Goal: Transaction & Acquisition: Download file/media

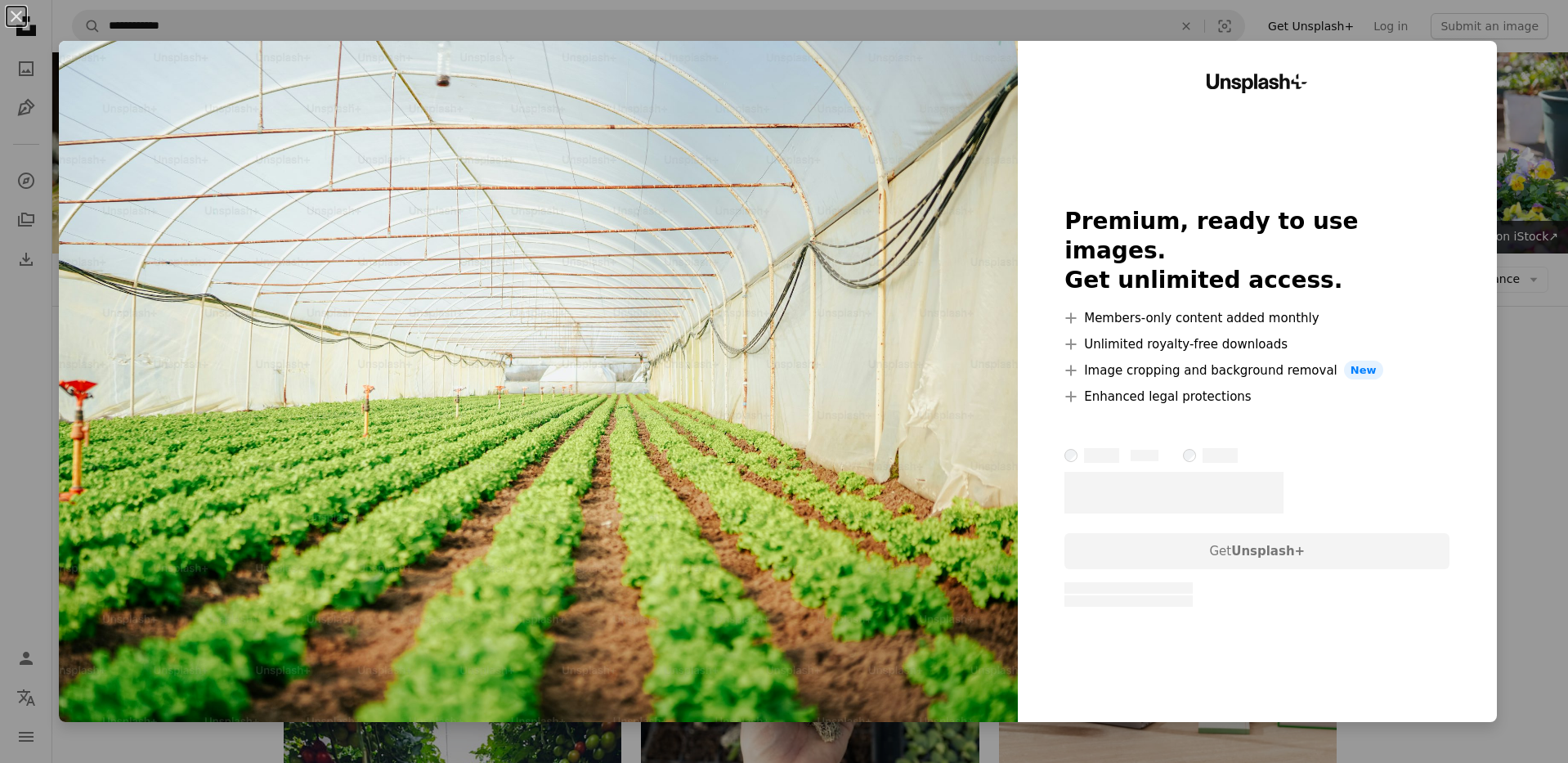
scroll to position [249, 0]
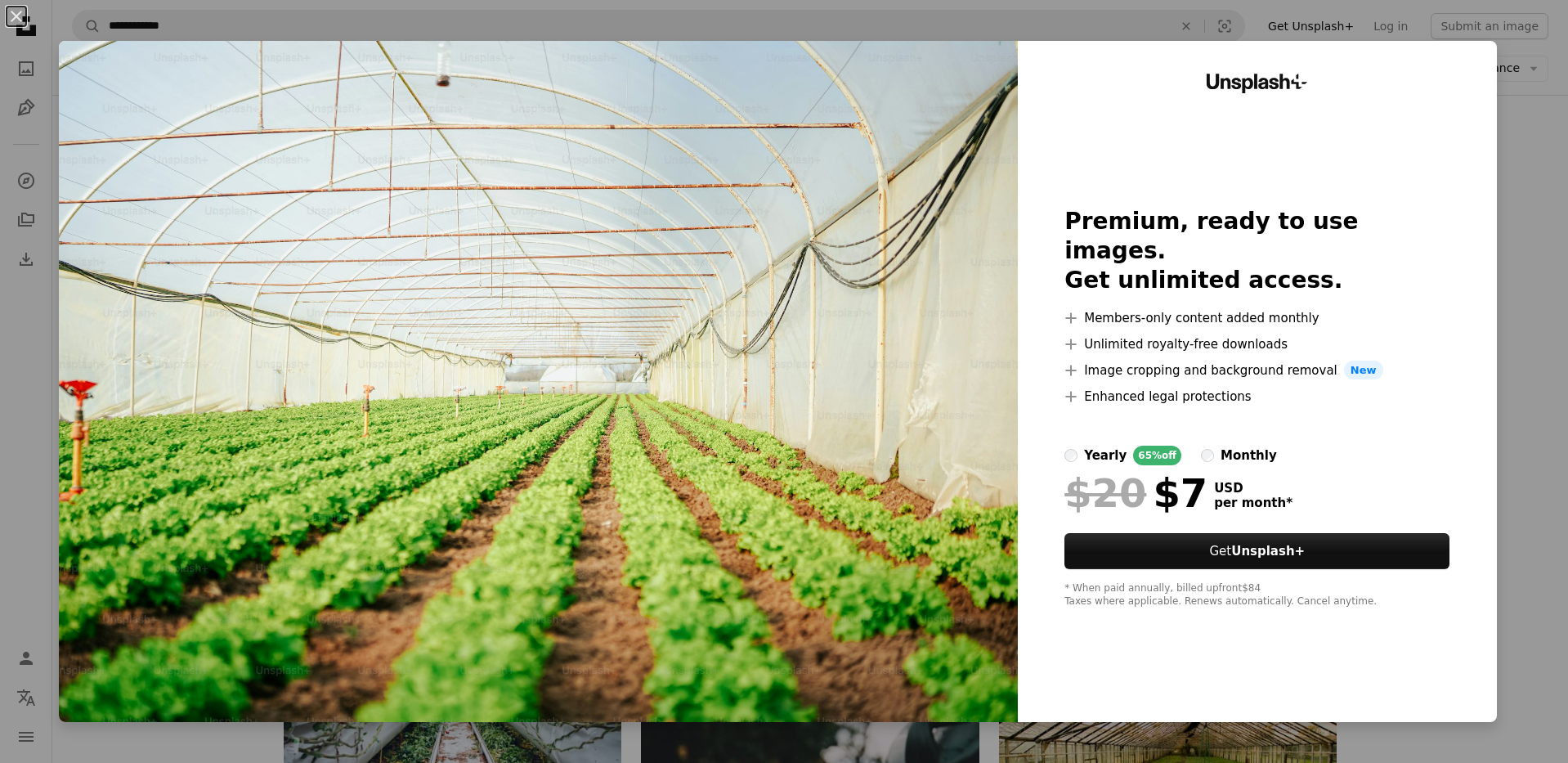
click at [1528, 149] on div "An X shape Unsplash+ Premium, ready to use images. Get unlimited access. A plus…" at bounding box center [784, 381] width 1568 height 763
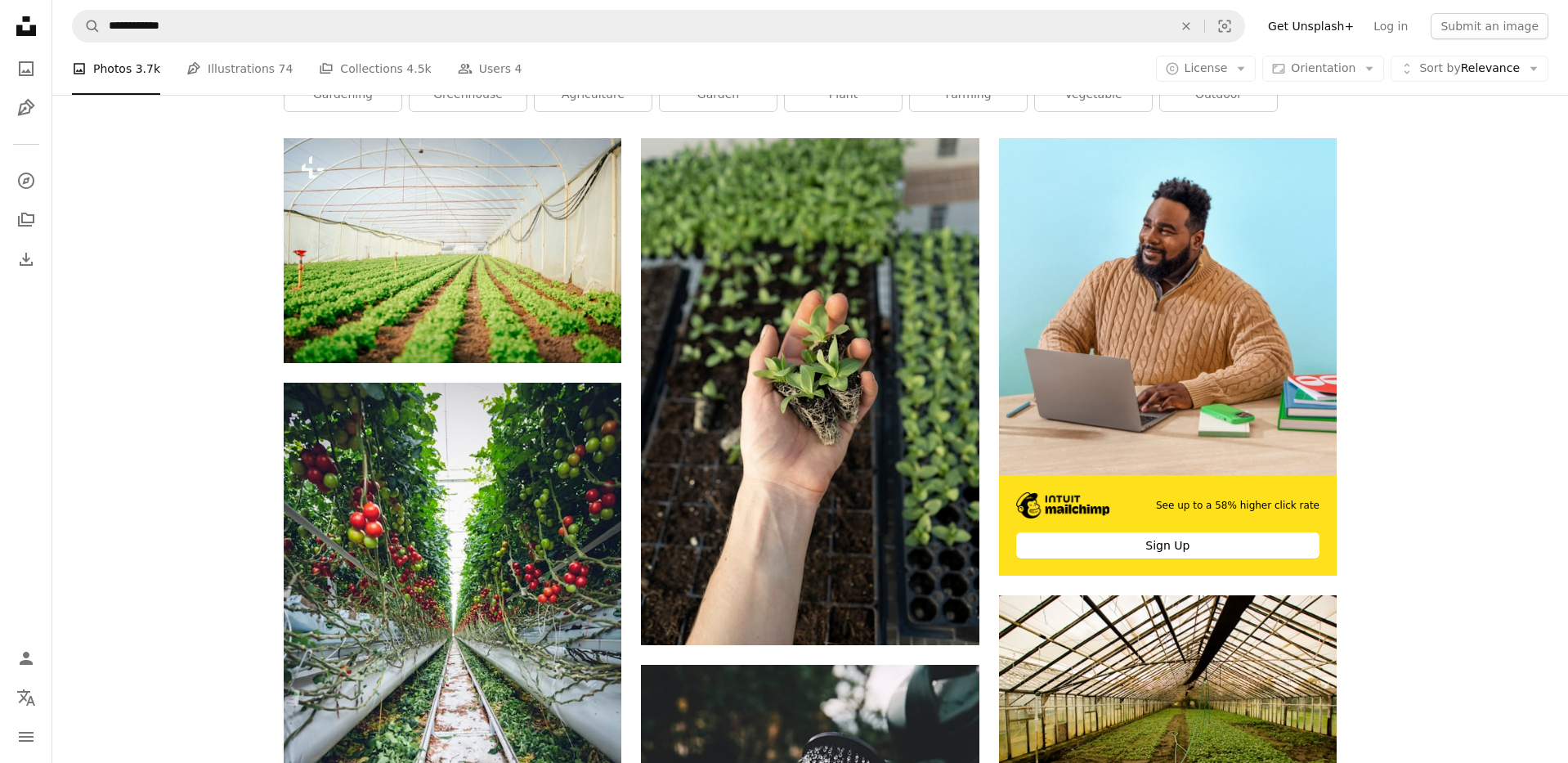
scroll to position [284, 0]
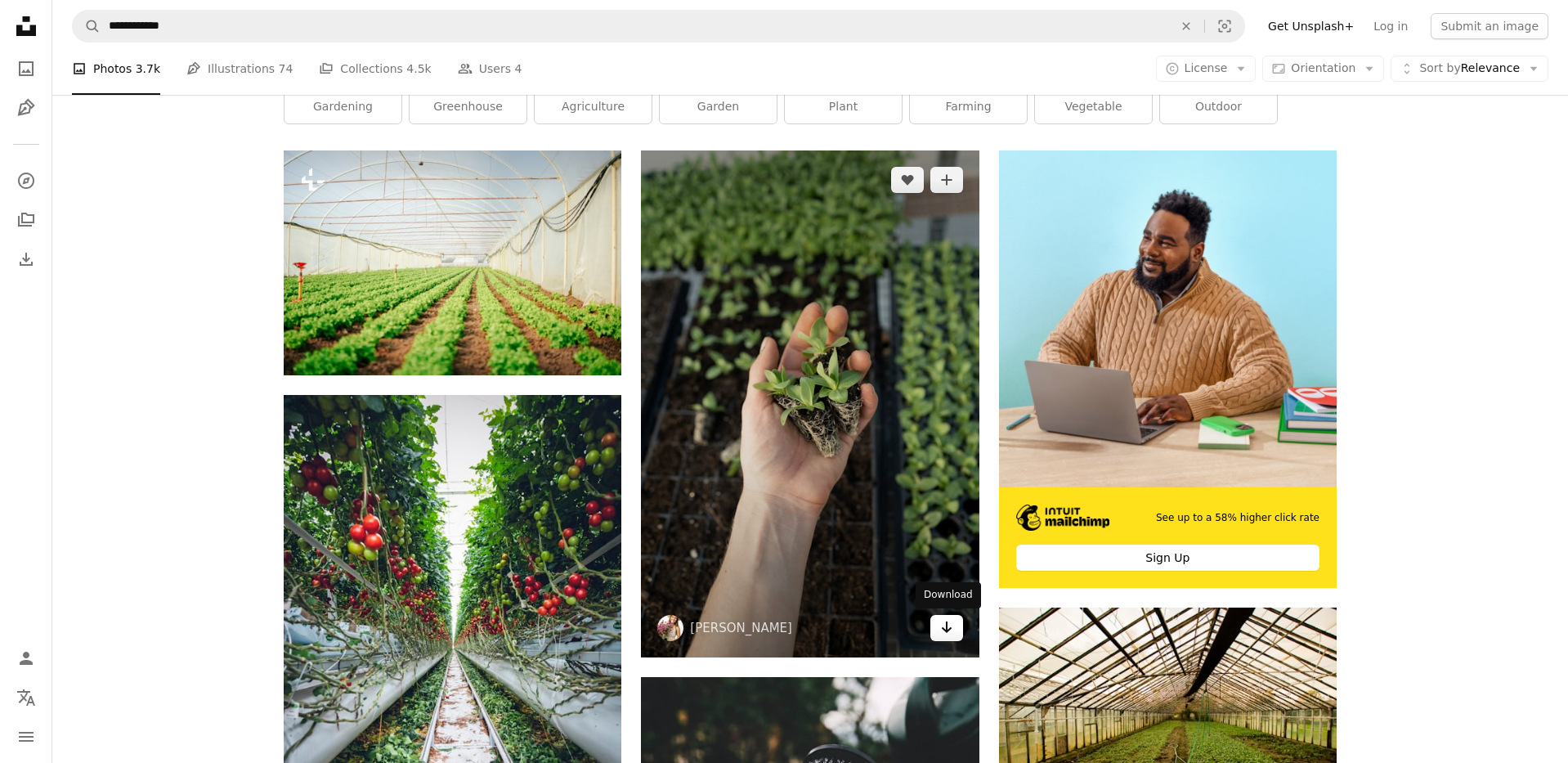
click at [950, 630] on icon "Arrow pointing down" at bounding box center [947, 627] width 13 height 20
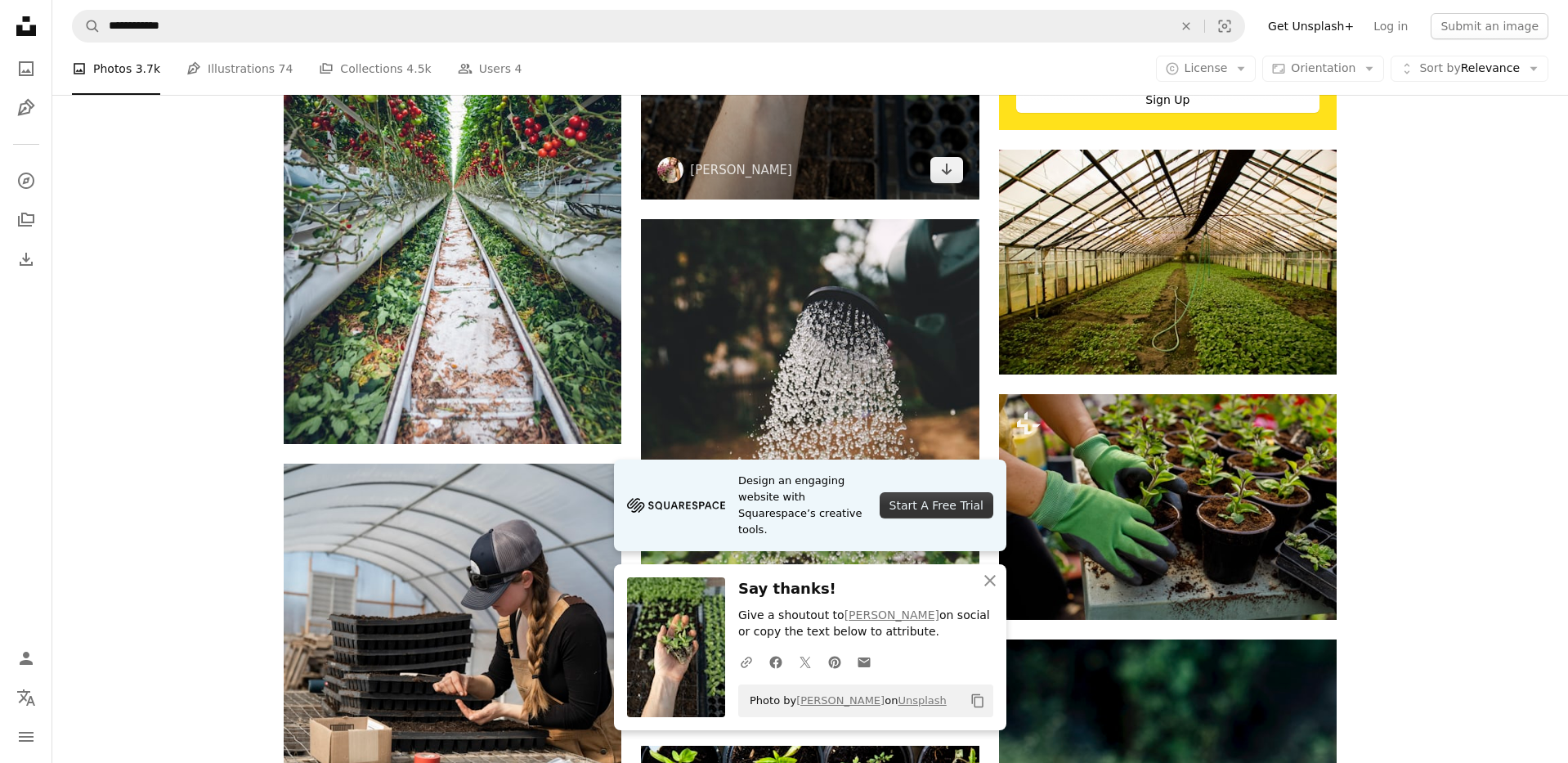
scroll to position [755, 0]
